Goal: Task Accomplishment & Management: Manage account settings

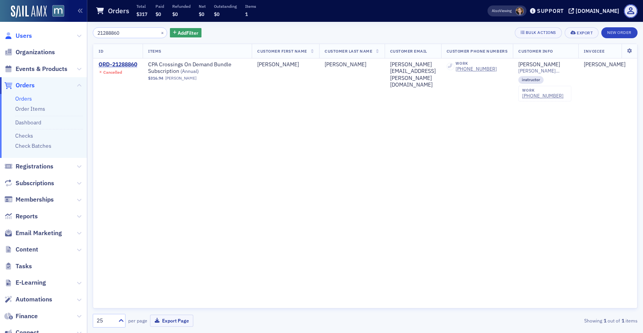
click at [19, 39] on span "Users" at bounding box center [24, 36] width 16 height 9
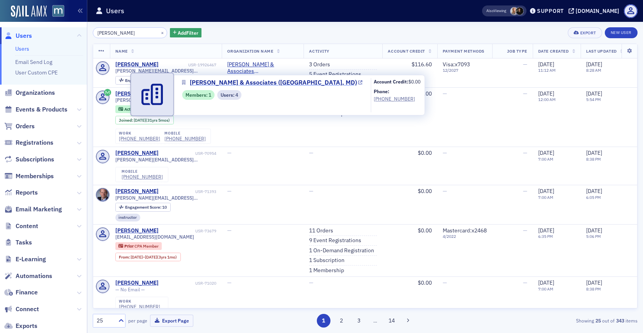
type input "jeff tolley"
click at [253, 85] on span "Frank Hajek & Associates (Bel Air, MD)" at bounding box center [273, 82] width 167 height 9
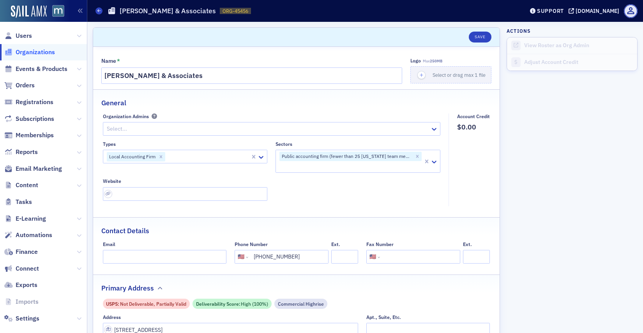
select select "US"
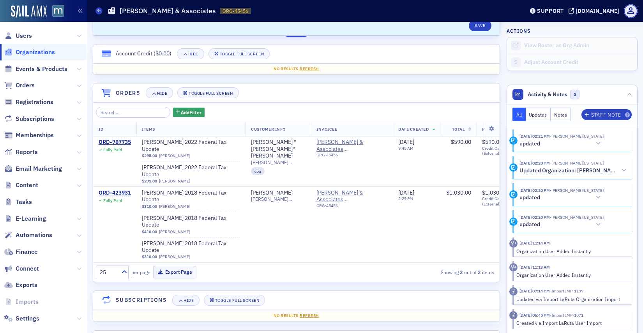
scroll to position [501, 0]
click at [30, 34] on span "Users" at bounding box center [24, 36] width 16 height 9
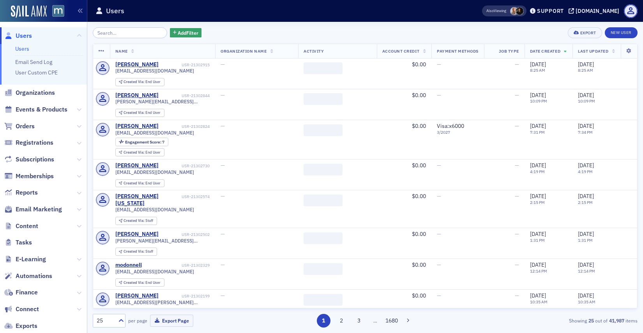
click at [136, 32] on input "search" at bounding box center [130, 32] width 74 height 11
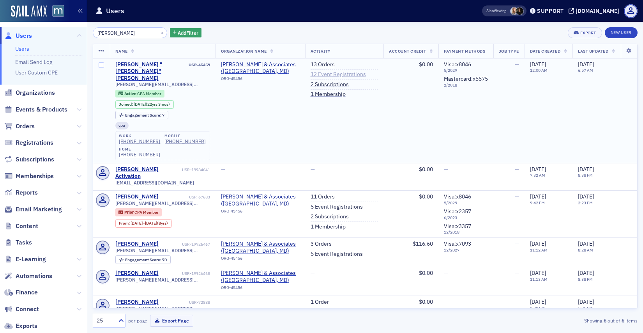
type input "hajek"
click at [323, 77] on link "12 Event Registrations" at bounding box center [338, 74] width 55 height 7
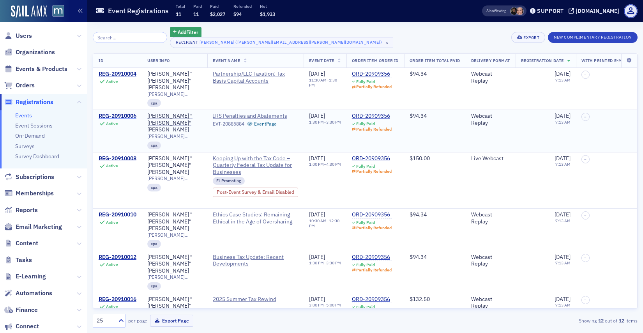
click at [108, 113] on div "REG-20910006" at bounding box center [118, 116] width 38 height 7
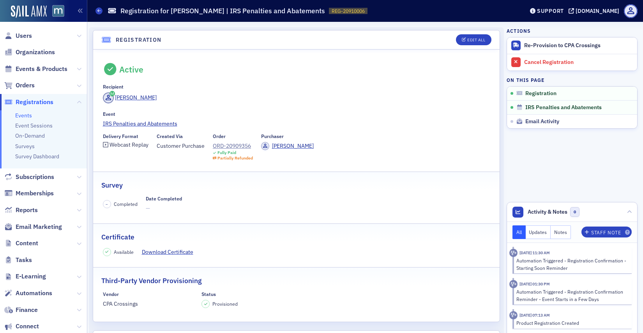
click at [462, 48] on header "Registration Edit All" at bounding box center [296, 39] width 407 height 19
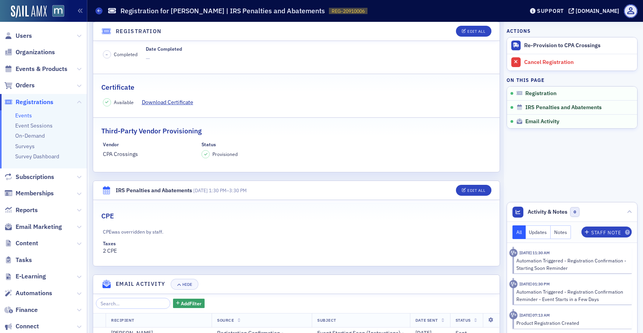
scroll to position [97, 0]
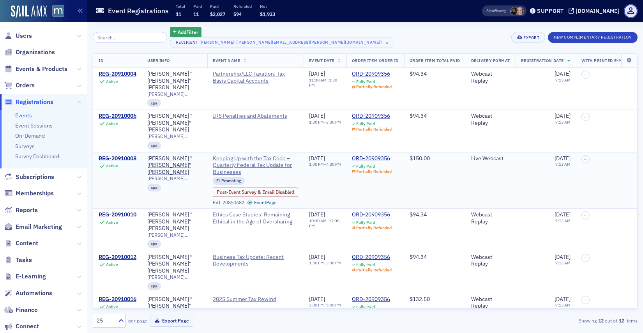
click at [129, 155] on div "REG-20910008" at bounding box center [118, 158] width 38 height 7
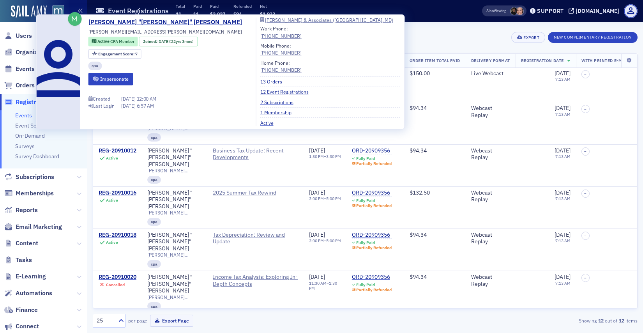
scroll to position [110, 0]
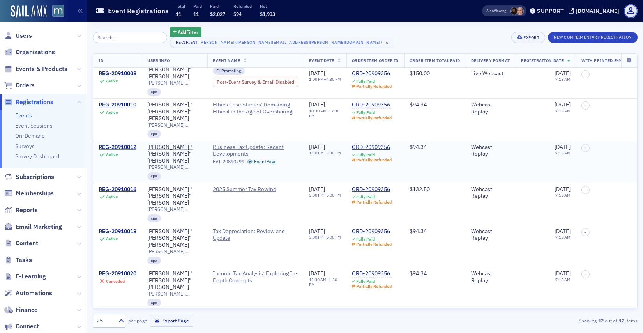
click at [136, 144] on div "REG-20910012" at bounding box center [118, 147] width 38 height 7
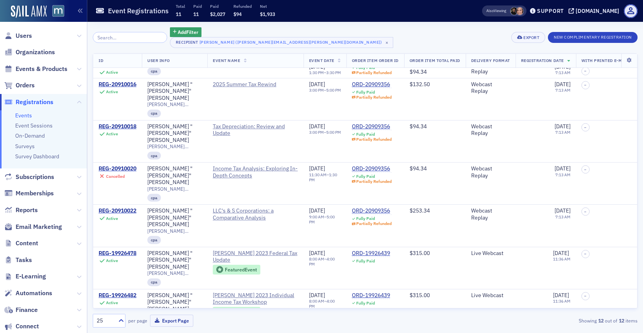
scroll to position [216, 0]
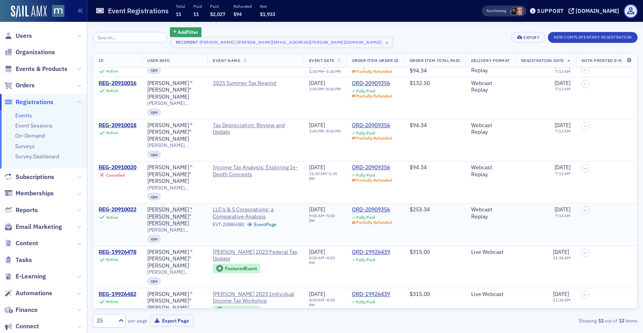
click at [121, 206] on div "REG-20910022" at bounding box center [118, 209] width 38 height 7
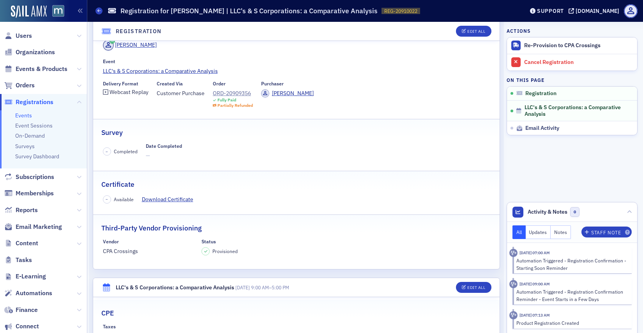
scroll to position [56, 0]
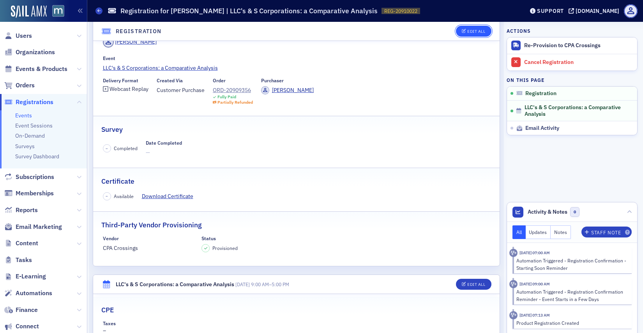
click at [470, 30] on div "Edit All" at bounding box center [476, 31] width 18 height 4
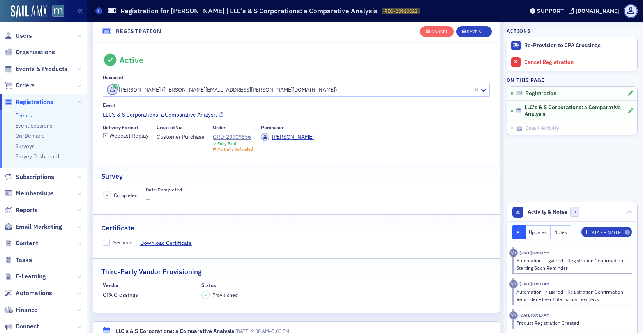
scroll to position [21, 0]
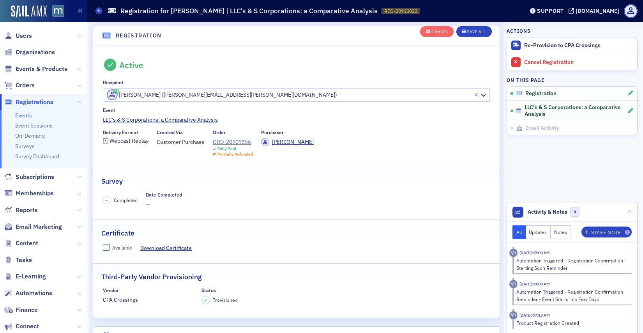
click at [105, 246] on input "Available" at bounding box center [106, 247] width 7 height 7
checkbox input "true"
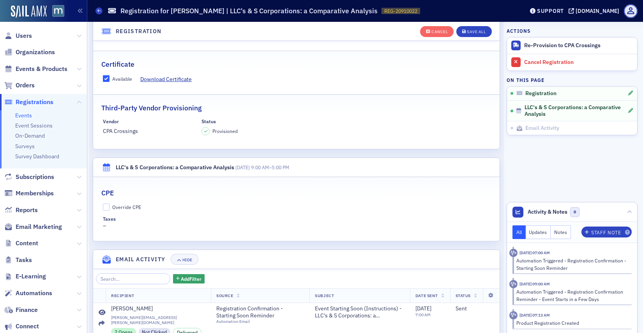
scroll to position [191, 0]
click at [107, 203] on input "Override CPE" at bounding box center [106, 205] width 7 height 7
checkbox input "true"
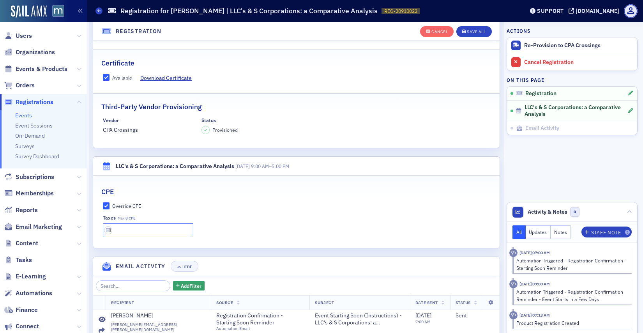
click at [122, 225] on input "text" at bounding box center [148, 230] width 91 height 14
type input "8 CPE"
click at [469, 34] on button "Save All" at bounding box center [473, 31] width 35 height 11
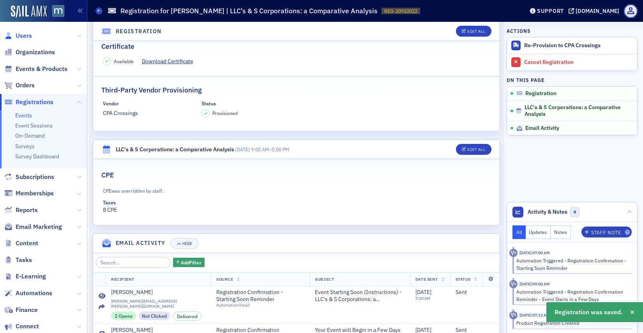
click at [29, 34] on span "Users" at bounding box center [24, 36] width 16 height 9
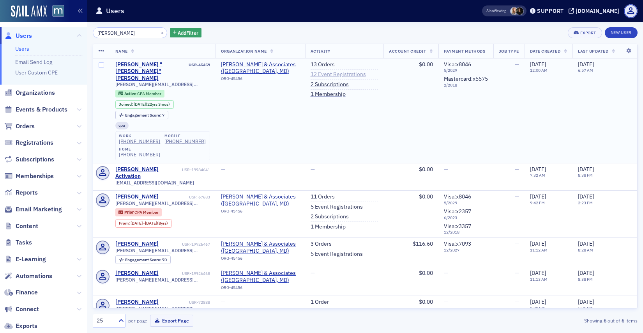
click at [318, 74] on link "12 Event Registrations" at bounding box center [338, 74] width 55 height 7
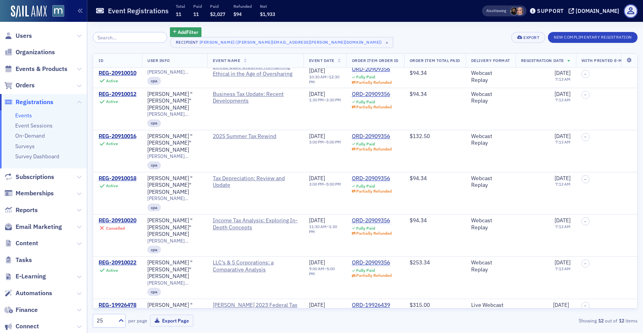
scroll to position [163, 0]
click at [131, 259] on div "REG-20910022" at bounding box center [118, 262] width 38 height 7
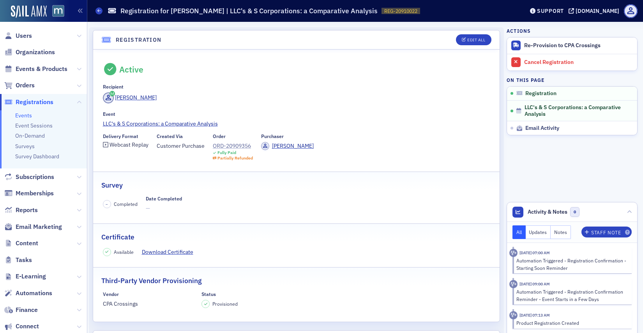
click at [231, 148] on div "ORD-20909356" at bounding box center [233, 146] width 40 height 8
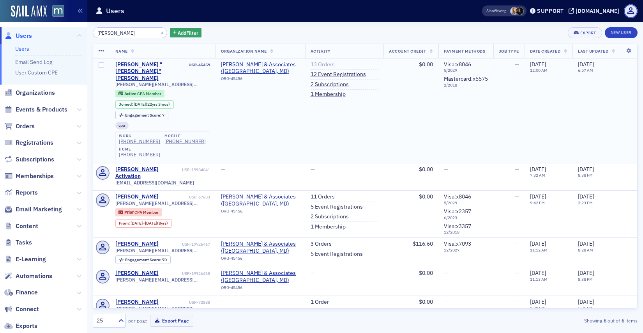
click at [326, 64] on link "13 Orders" at bounding box center [323, 64] width 24 height 7
click at [333, 73] on link "12 Event Registrations" at bounding box center [338, 74] width 55 height 7
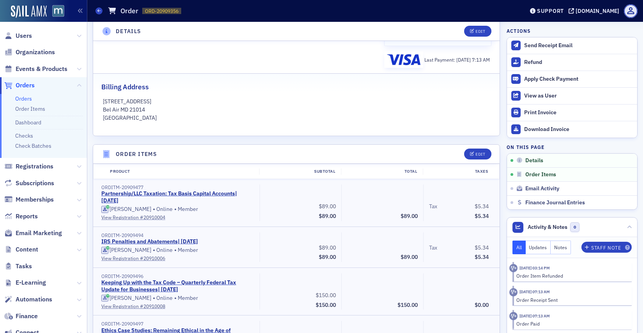
scroll to position [60, 0]
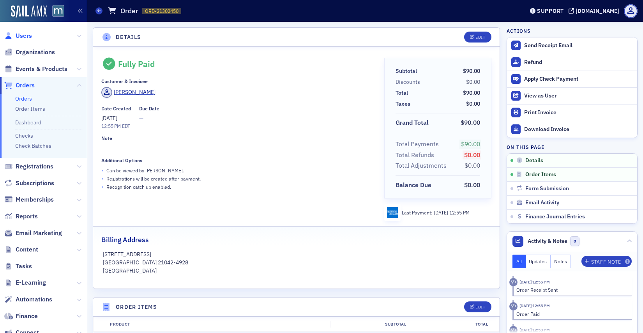
click at [25, 36] on span "Users" at bounding box center [24, 36] width 16 height 9
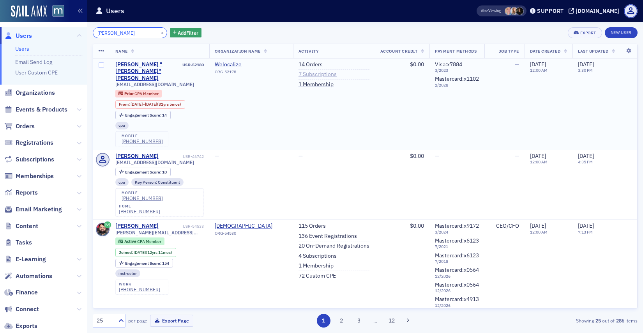
type input "[PERSON_NAME]"
click at [317, 76] on link "7 Subscriptions" at bounding box center [318, 74] width 38 height 7
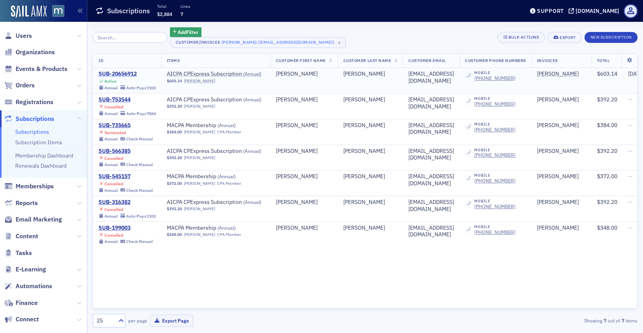
click at [120, 75] on div "SUB-20656912" at bounding box center [127, 74] width 57 height 7
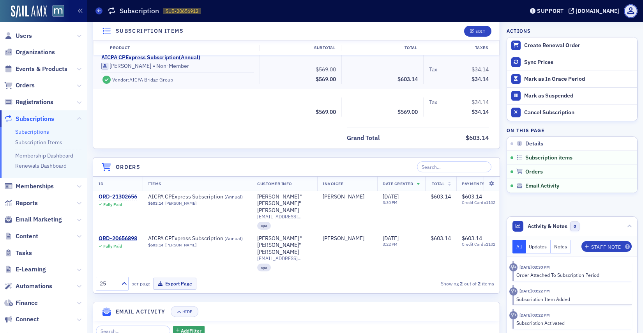
scroll to position [231, 0]
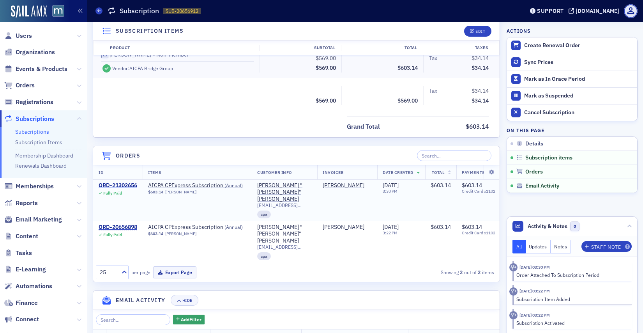
click at [127, 184] on div "ORD-21302656" at bounding box center [118, 185] width 39 height 7
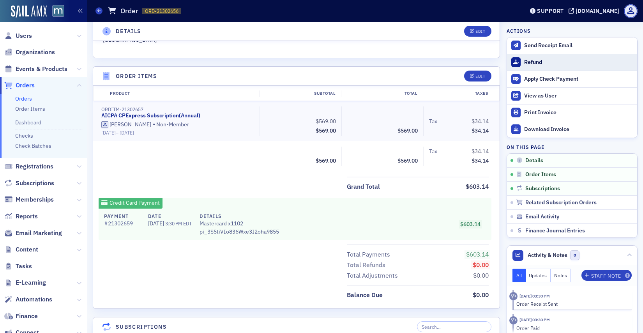
click at [514, 64] on icon at bounding box center [515, 62] width 5 height 5
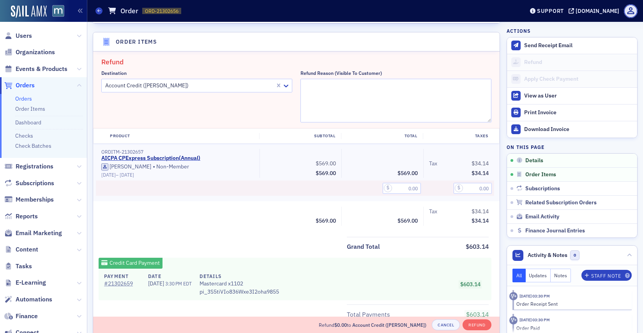
scroll to position [271, 0]
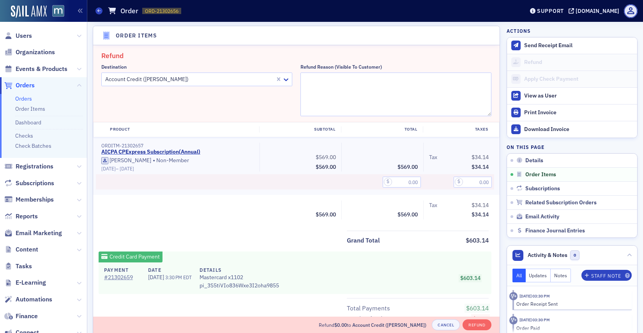
click at [285, 84] on div at bounding box center [283, 79] width 17 height 13
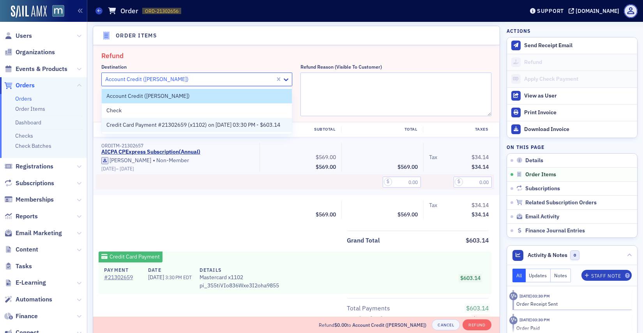
click at [264, 123] on span "Credit Card Payment #21302659 (x1102) on 9/10/2025 03:30 PM - $603.14" at bounding box center [193, 125] width 174 height 8
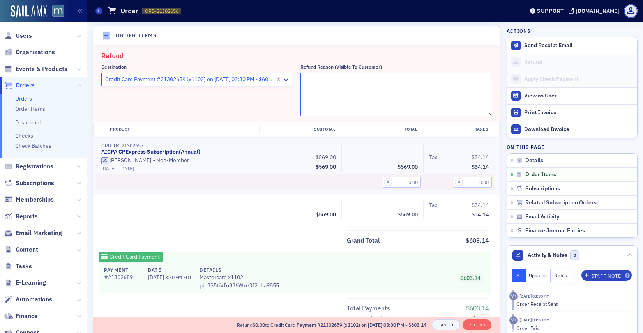
click at [353, 83] on textarea "Refund Reason (Visible to Customer)" at bounding box center [396, 95] width 191 height 44
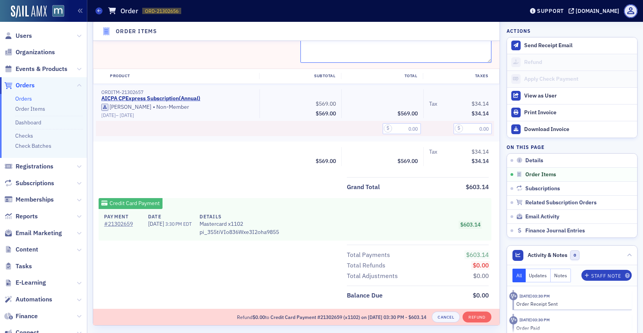
scroll to position [339, 0]
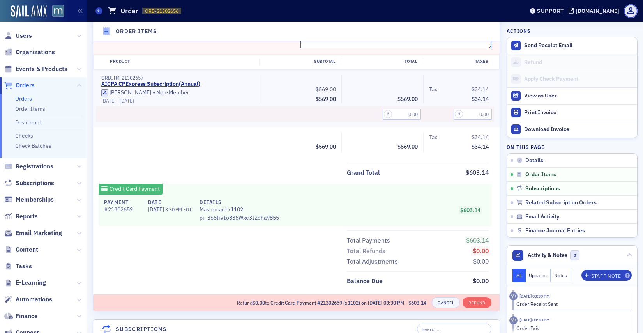
type textarea "Member called in to have a refund, will not be using it."
click at [400, 116] on input "text" at bounding box center [402, 114] width 38 height 11
type input "569.00"
click at [474, 111] on input "text" at bounding box center [473, 114] width 38 height 11
type input "34.14"
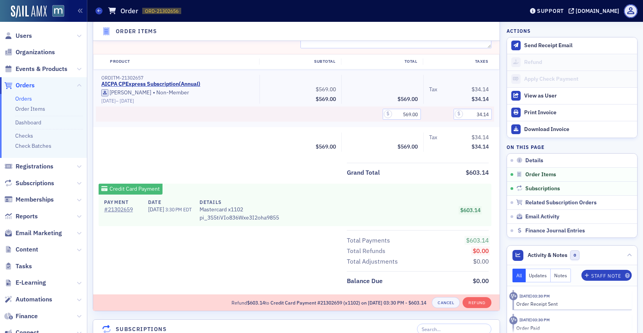
click at [436, 166] on div "Grand Total $603.14" at bounding box center [418, 171] width 142 height 16
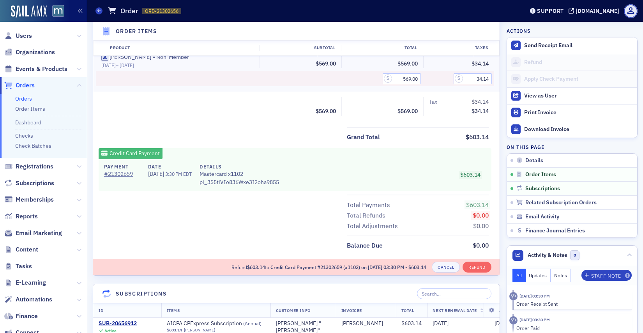
scroll to position [375, 0]
click at [483, 261] on div "Cancel Refund" at bounding box center [461, 266] width 59 height 11
click at [470, 266] on button "Refund" at bounding box center [477, 266] width 28 height 11
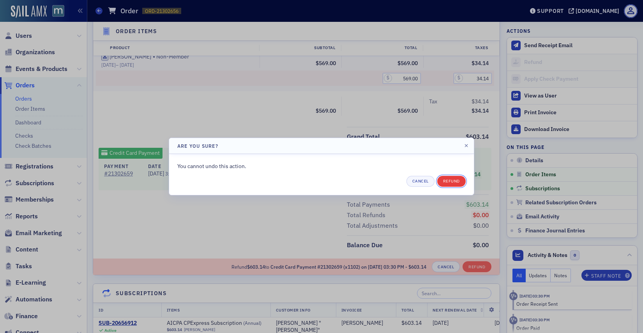
click at [458, 179] on button "Refund" at bounding box center [451, 181] width 28 height 11
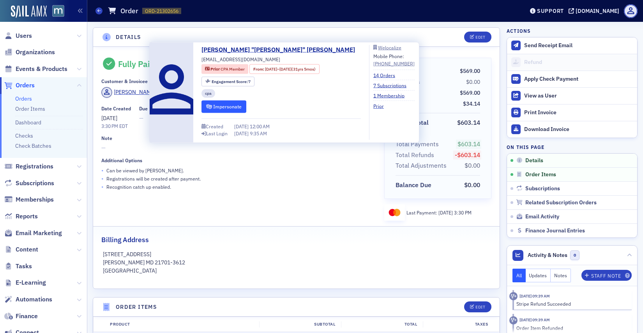
click at [220, 108] on button "Impersonate" at bounding box center [224, 107] width 45 height 12
click at [217, 59] on span "[EMAIL_ADDRESS][DOMAIN_NAME]" at bounding box center [241, 59] width 79 height 7
copy div "[EMAIL_ADDRESS][DOMAIN_NAME]"
